Goal: Task Accomplishment & Management: Use online tool/utility

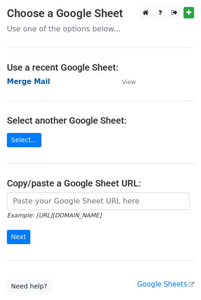
click at [29, 81] on strong "Merge Mail" at bounding box center [28, 81] width 43 height 8
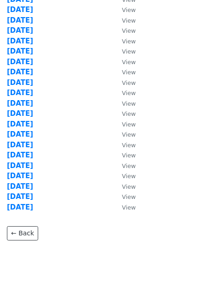
scroll to position [83, 0]
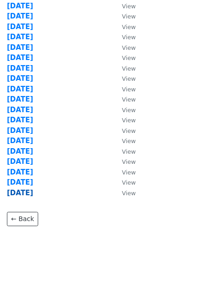
click at [25, 192] on strong "10.06.25" at bounding box center [20, 193] width 26 height 8
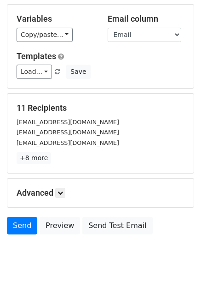
scroll to position [59, 0]
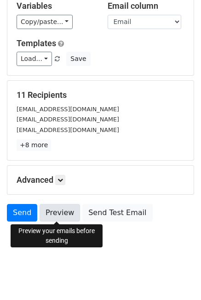
click at [54, 213] on link "Preview" at bounding box center [60, 213] width 41 height 18
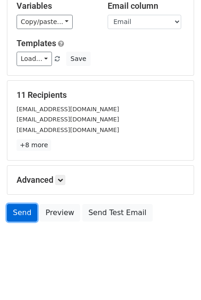
click at [25, 217] on link "Send" at bounding box center [22, 213] width 30 height 18
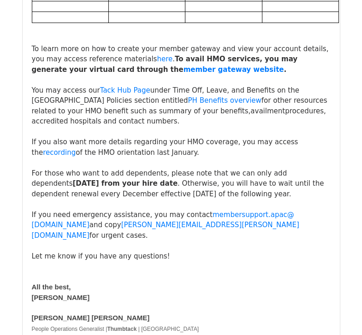
scroll to position [6316, 0]
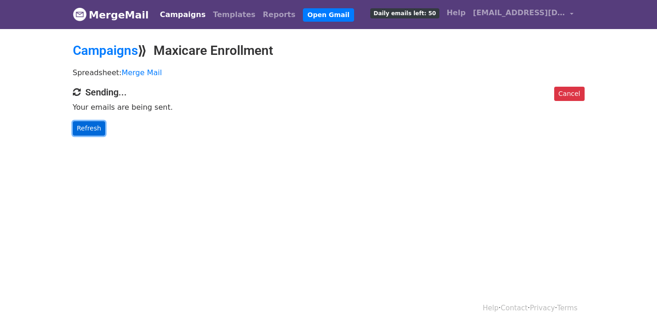
click at [92, 126] on link "Refresh" at bounding box center [89, 128] width 33 height 14
